Goal: Transaction & Acquisition: Purchase product/service

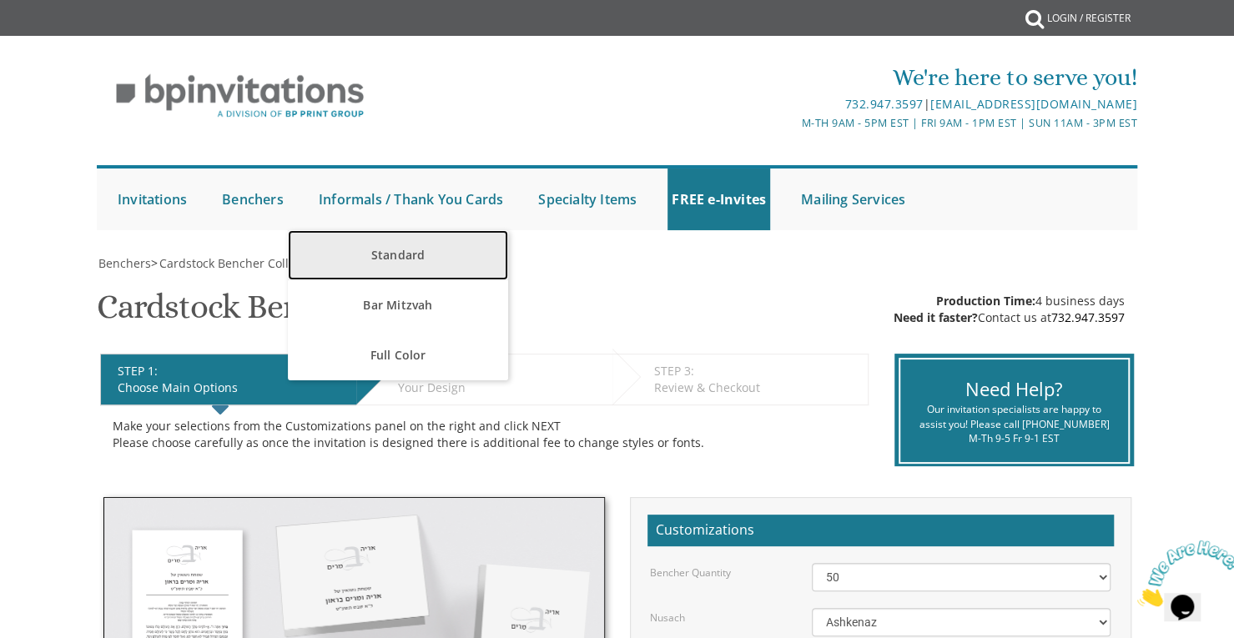
click at [396, 256] on link "Standard" at bounding box center [398, 255] width 220 height 50
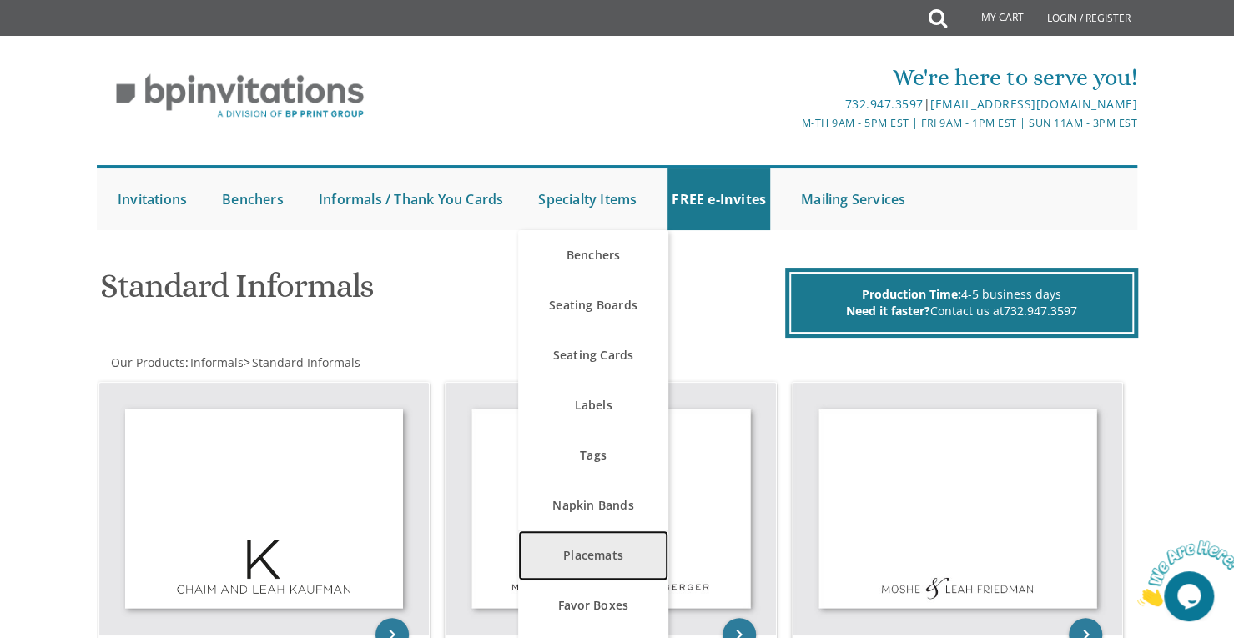
click at [618, 550] on link "Placemats" at bounding box center [593, 556] width 150 height 50
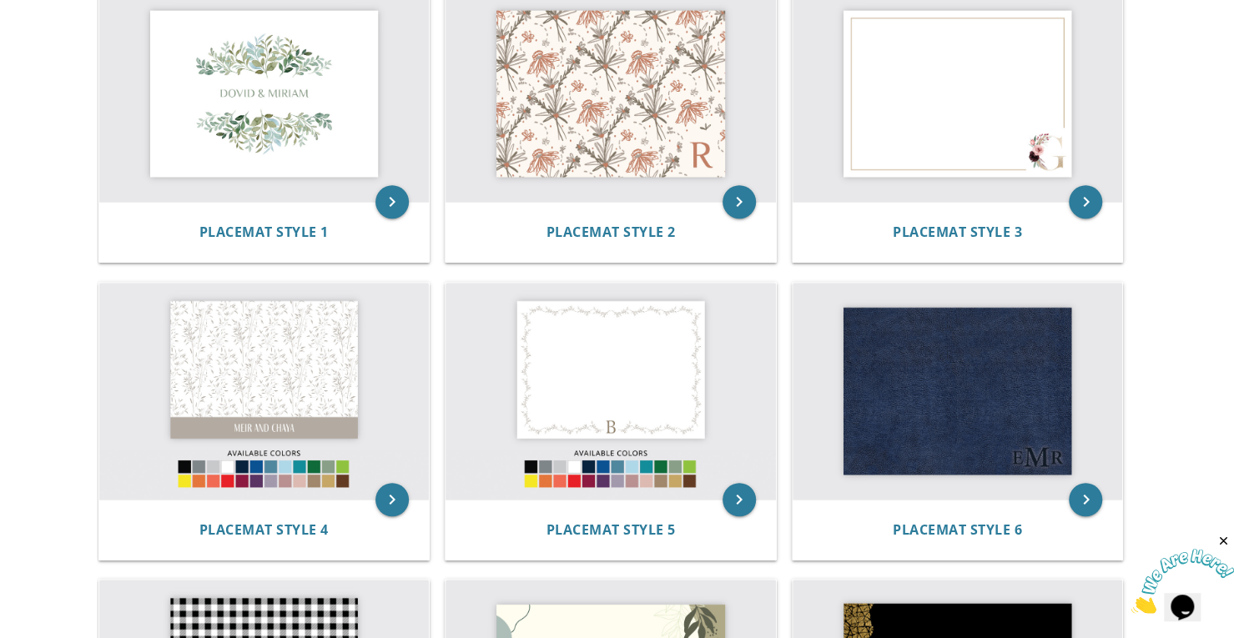
scroll to position [417, 0]
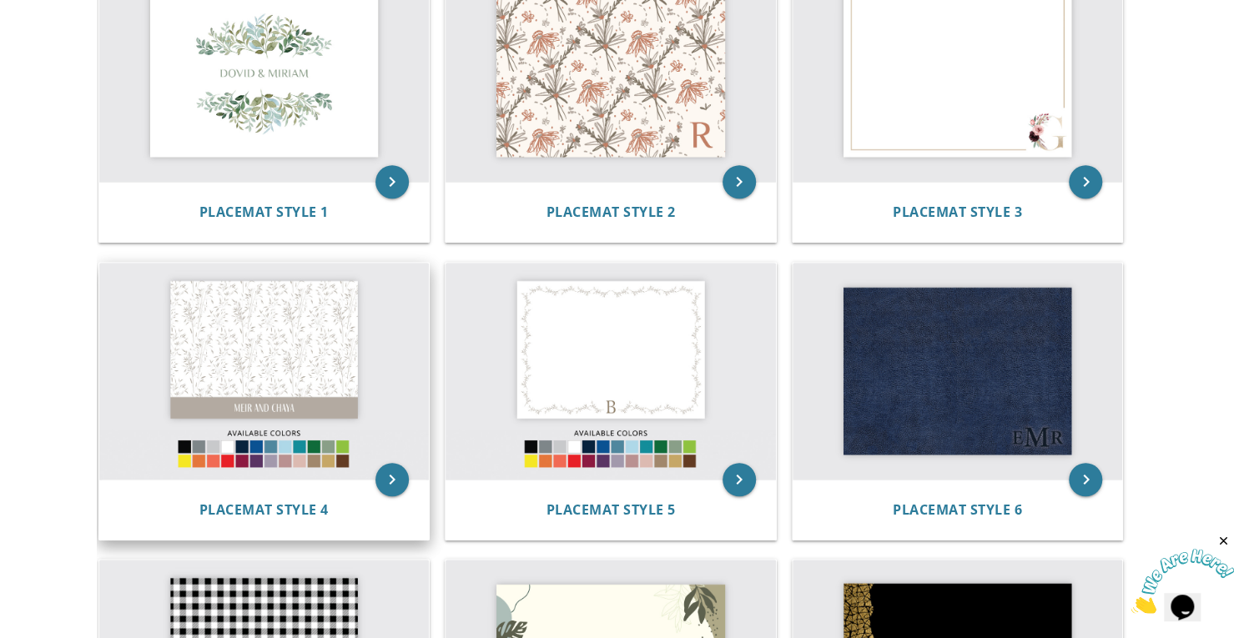
click at [256, 343] on img at bounding box center [264, 371] width 331 height 217
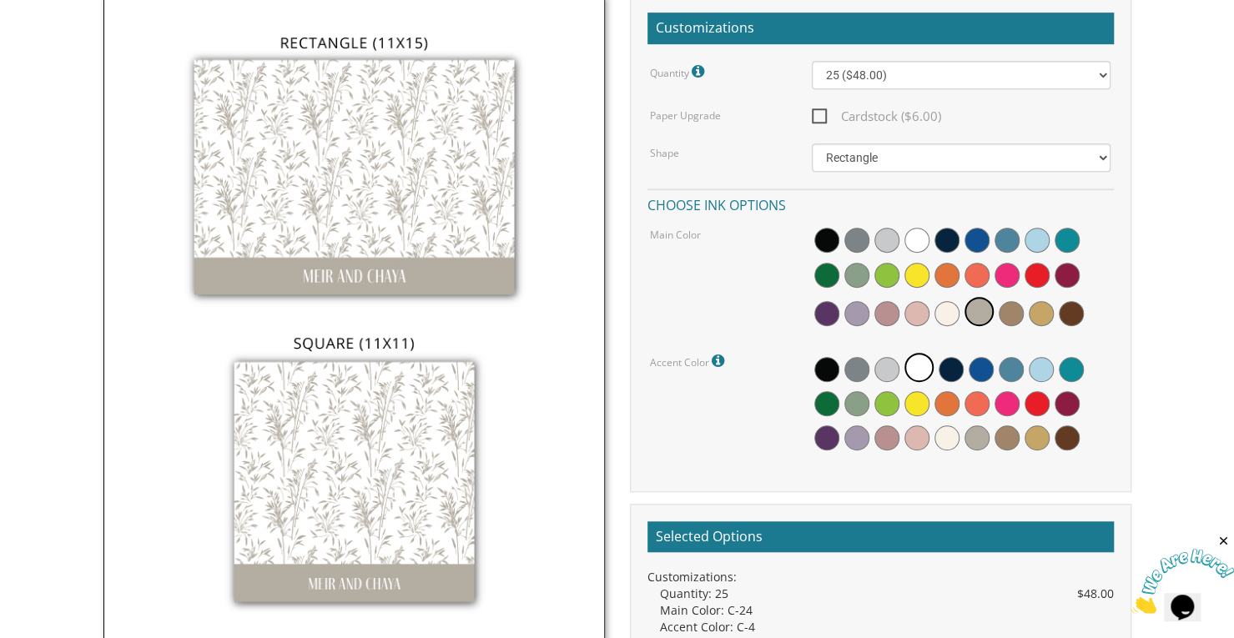
scroll to position [417, 0]
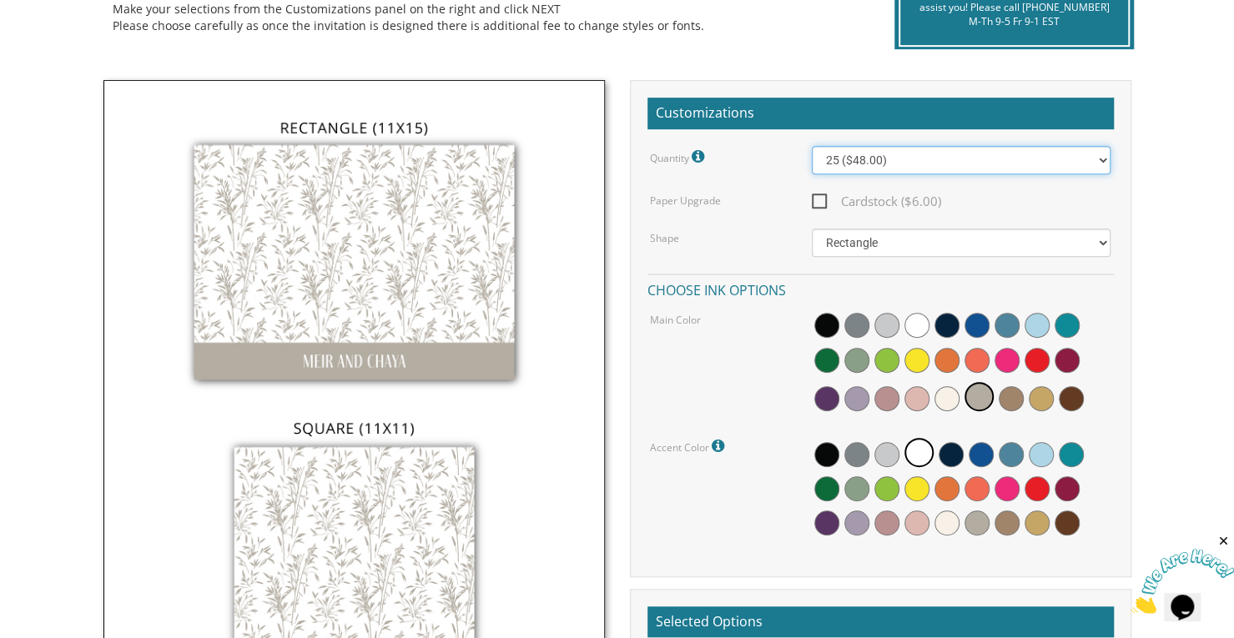
click at [854, 162] on select "25 ($48.00) 30 ($53.00) 35 ($58.00) 40 ($63.00) 45 ($68.00) 50 ($73.00) 55 ($78…" at bounding box center [961, 160] width 299 height 28
click at [1180, 248] on body "My Cart {{shoppingcart.totalQuantityDisplay}} Total: {{shoppingcart.subtotal}} …" at bounding box center [617, 585] width 1234 height 2004
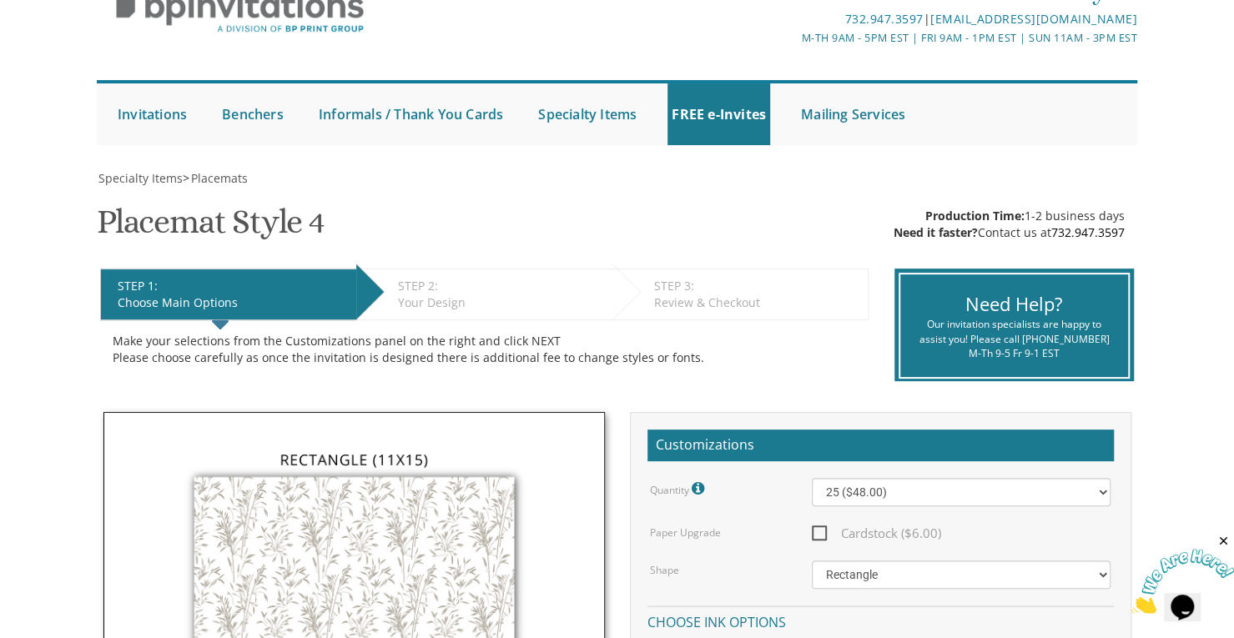
scroll to position [83, 0]
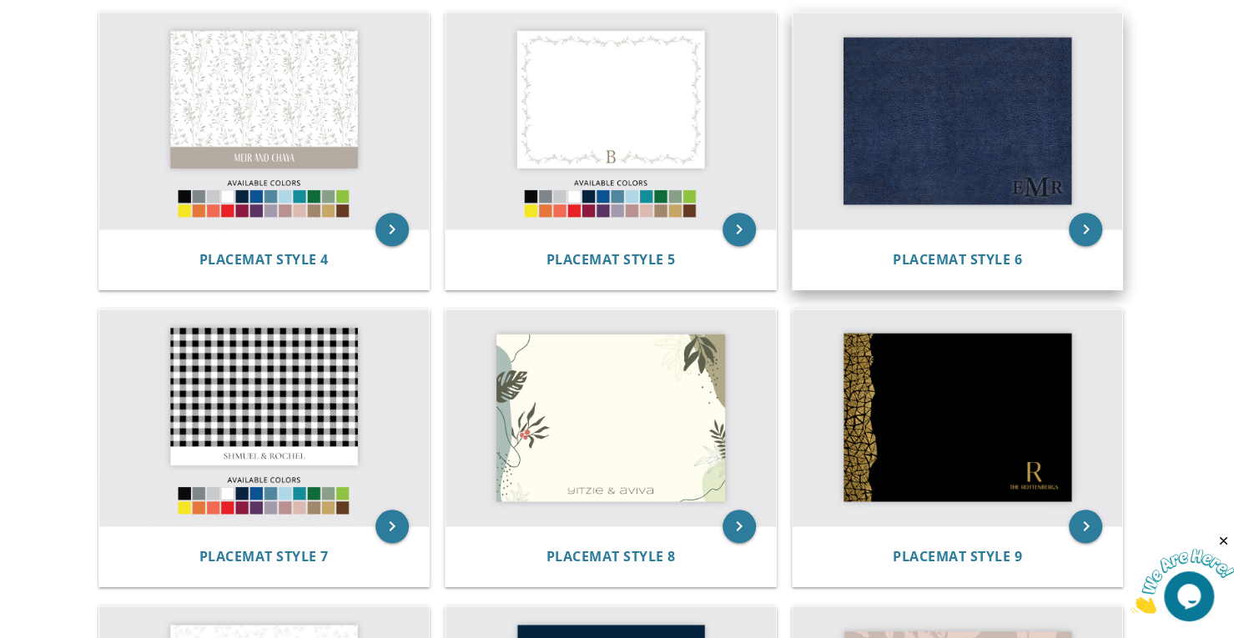
scroll to position [751, 0]
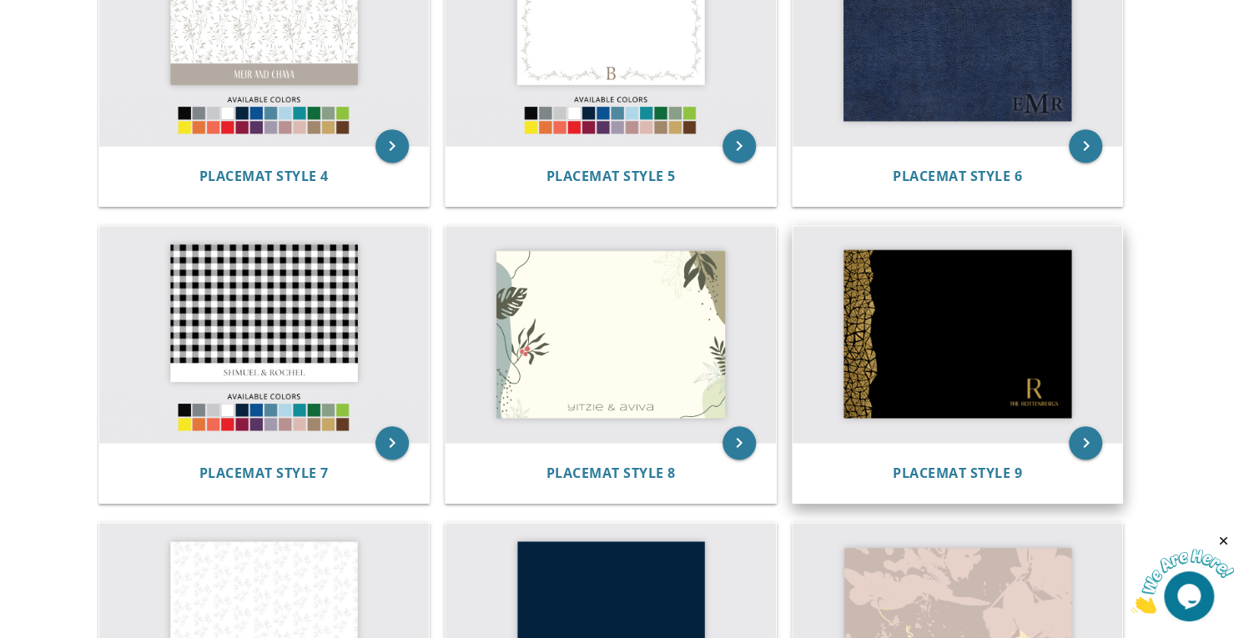
click at [952, 322] on img at bounding box center [958, 334] width 331 height 217
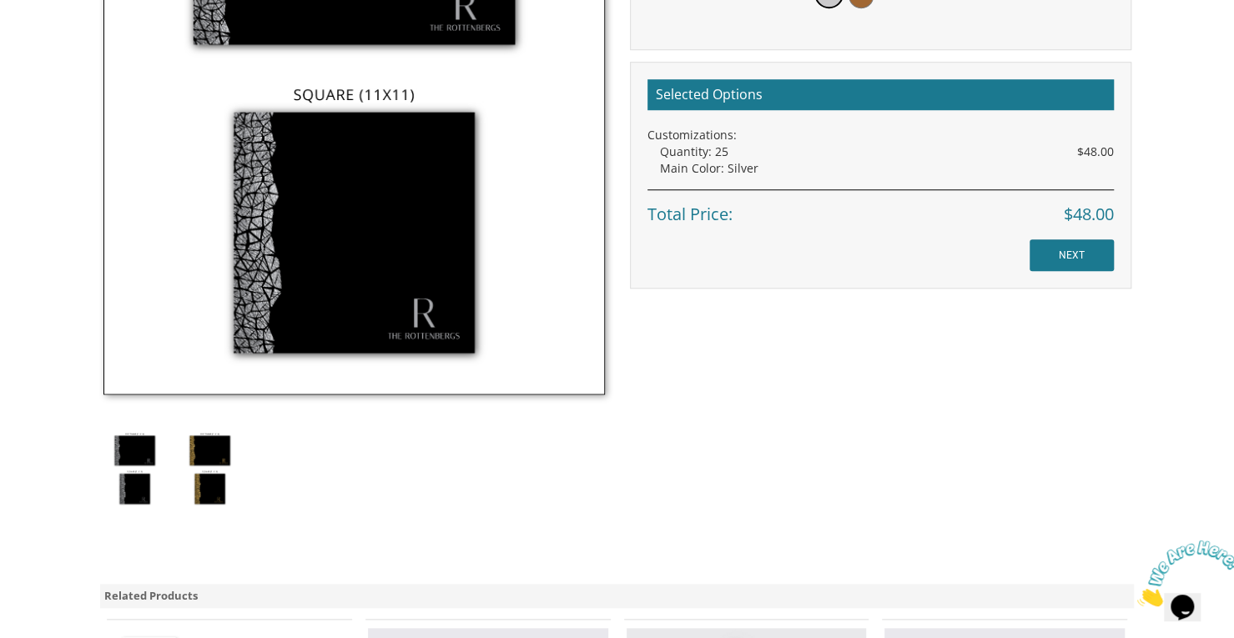
scroll to position [417, 0]
